Goal: Information Seeking & Learning: Learn about a topic

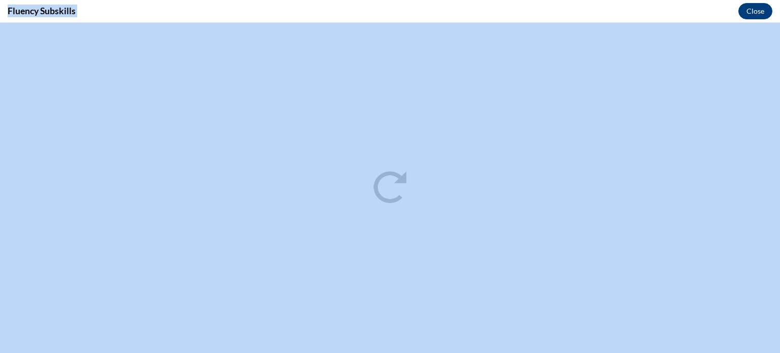
drag, startPoint x: 539, startPoint y: 16, endPoint x: 536, endPoint y: -51, distance: 67.1
